Goal: Find specific page/section: Find specific page/section

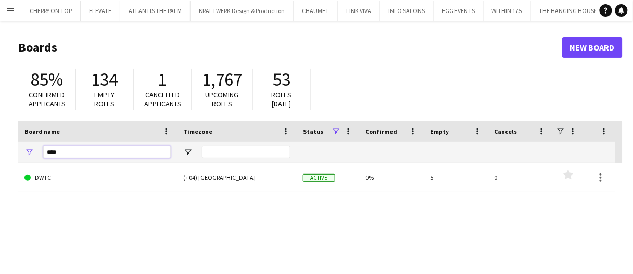
drag, startPoint x: 69, startPoint y: 157, endPoint x: 0, endPoint y: 137, distance: 71.5
click at [0, 137] on main "Boards New Board 85% Confirmed applicants 134 Empty roles 1 Cancelled applicant…" at bounding box center [316, 209] width 633 height 376
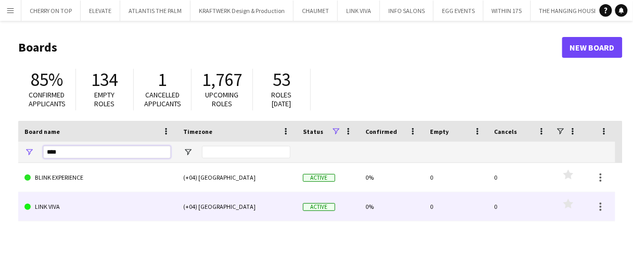
type input "****"
click at [83, 211] on link "LINK VIVA" at bounding box center [97, 206] width 146 height 29
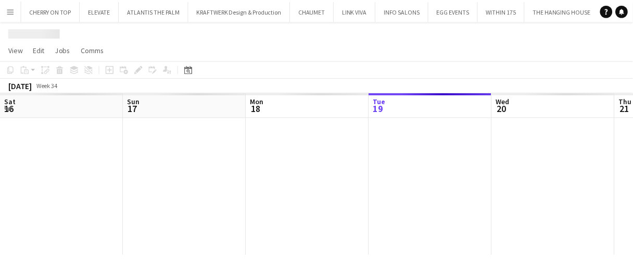
scroll to position [0, 249]
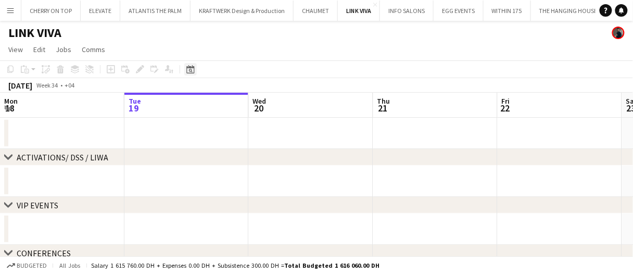
click at [192, 76] on div "Date picker" at bounding box center [190, 69] width 12 height 12
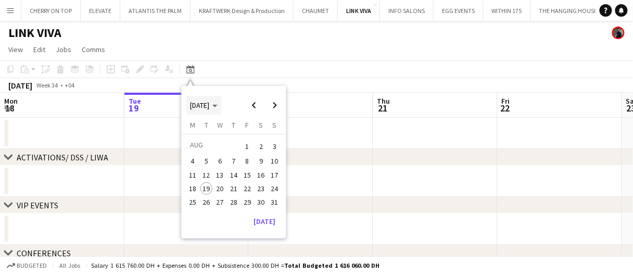
click at [210, 101] on span "[DATE]" at bounding box center [200, 105] width 19 height 9
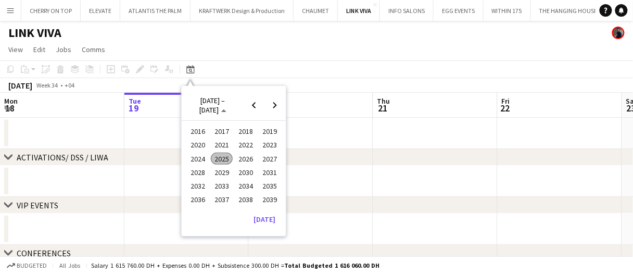
click at [193, 157] on span "2024" at bounding box center [197, 159] width 21 height 12
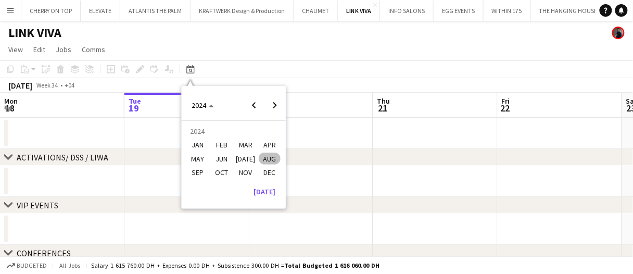
click at [267, 173] on span "DEC" at bounding box center [269, 172] width 21 height 12
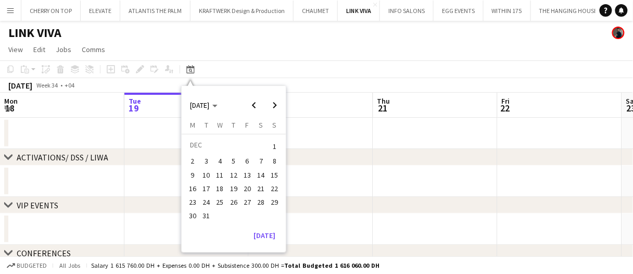
click at [253, 184] on span "20" at bounding box center [247, 188] width 12 height 12
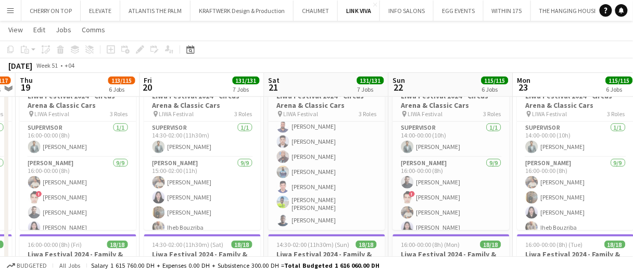
scroll to position [175, 0]
